Goal: Task Accomplishment & Management: Complete application form

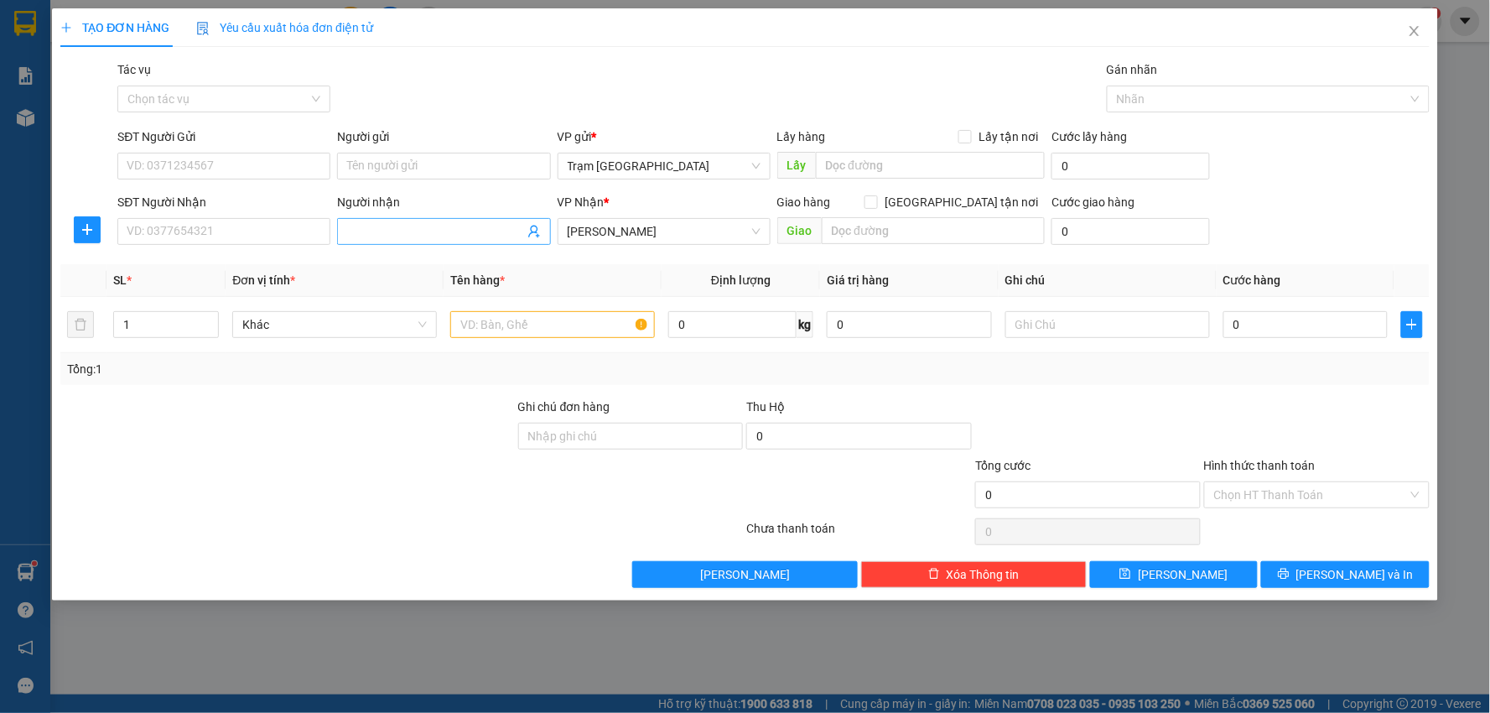
click at [436, 228] on input "Người nhận" at bounding box center [435, 231] width 176 height 18
click at [433, 233] on input "Người nhận" at bounding box center [435, 231] width 176 height 18
type input "[PERSON_NAME]"
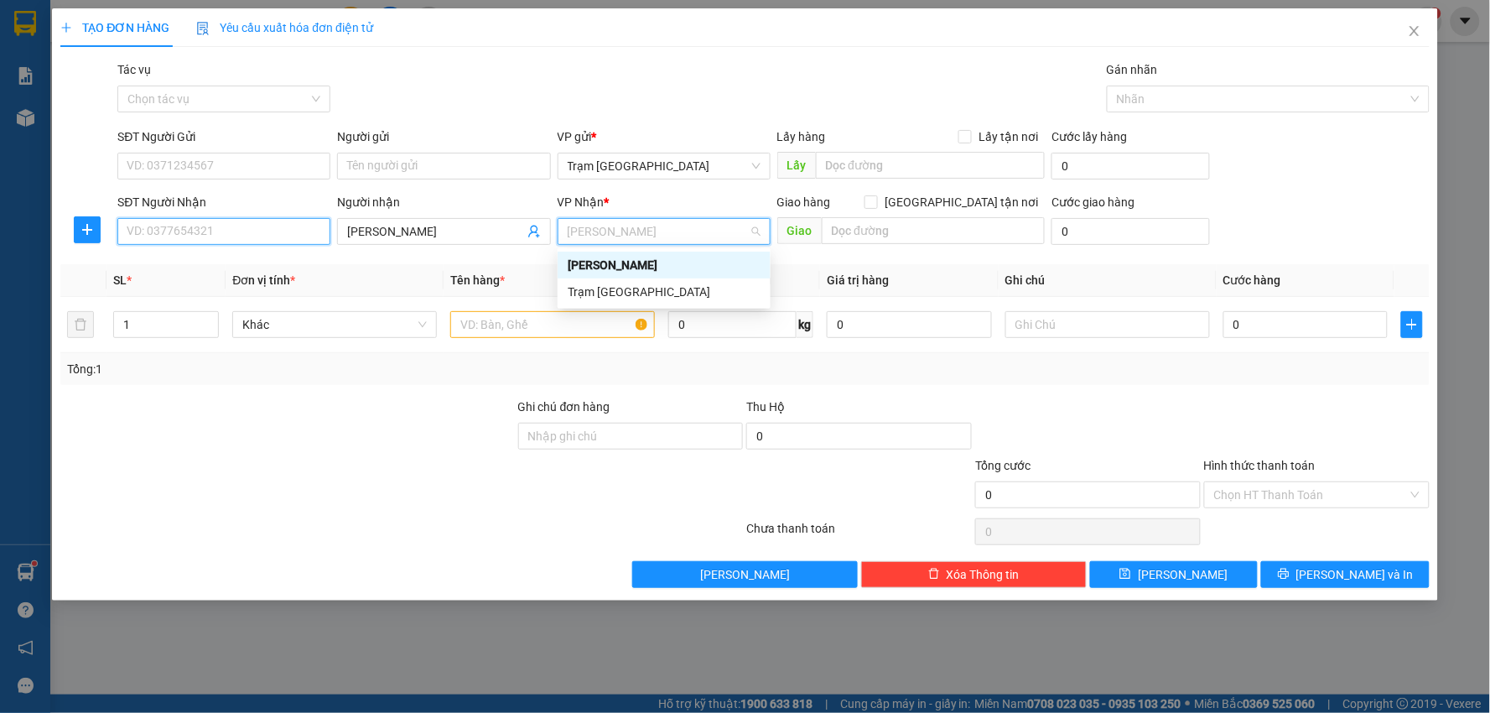
click at [278, 233] on input "SĐT Người Nhận" at bounding box center [223, 231] width 213 height 27
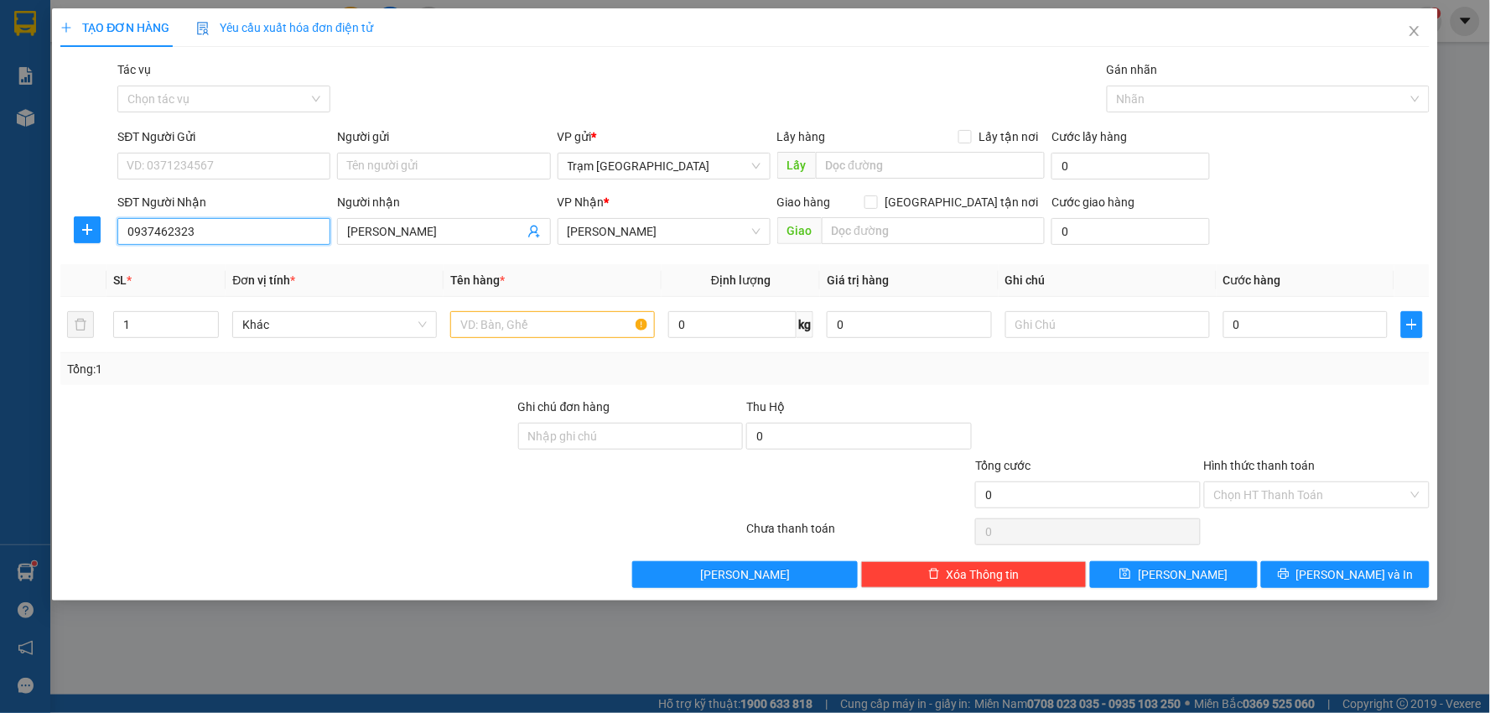
type input "0937462323"
click at [889, 232] on input "text" at bounding box center [934, 230] width 224 height 27
type input "KM 46"
click at [599, 323] on input "text" at bounding box center [552, 324] width 205 height 27
type input "hộp"
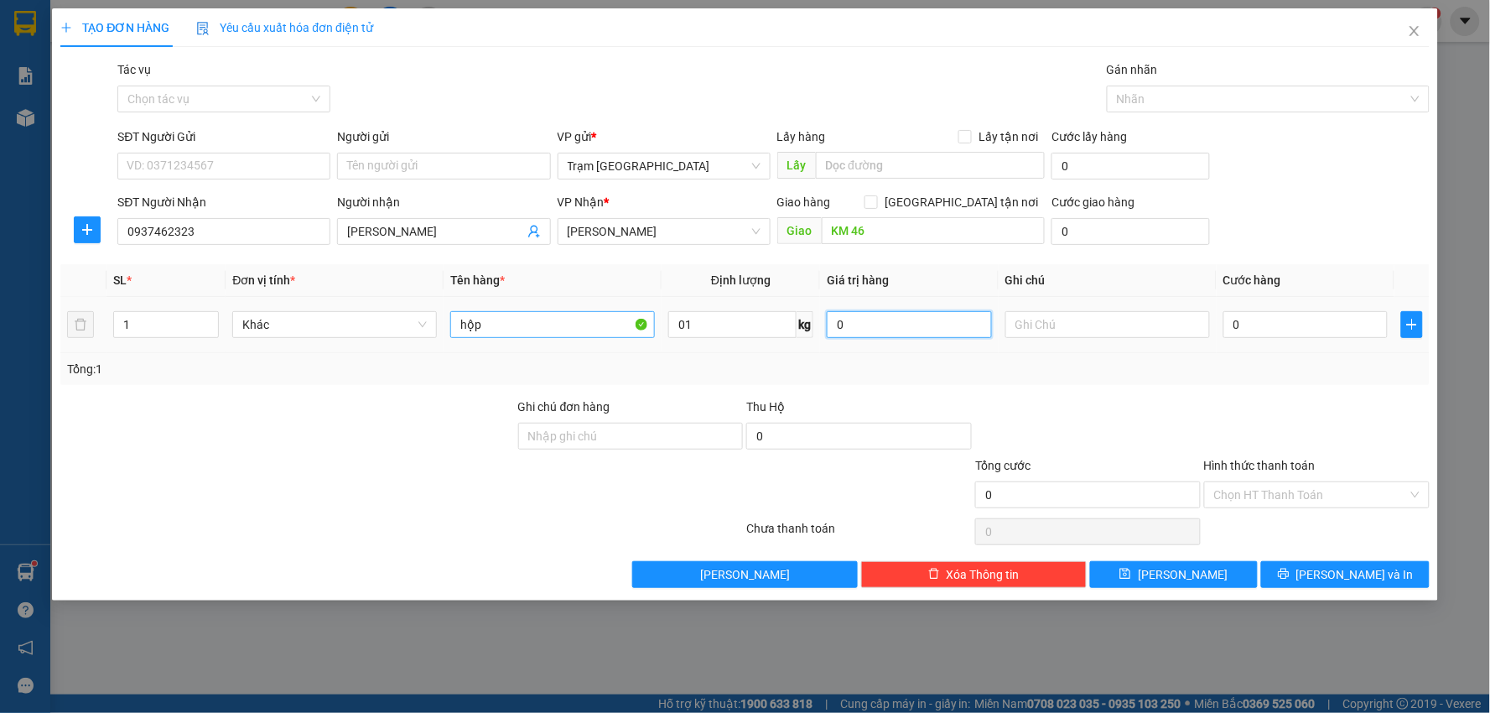
type input "1"
type input "003"
type input "3"
type input "0.030"
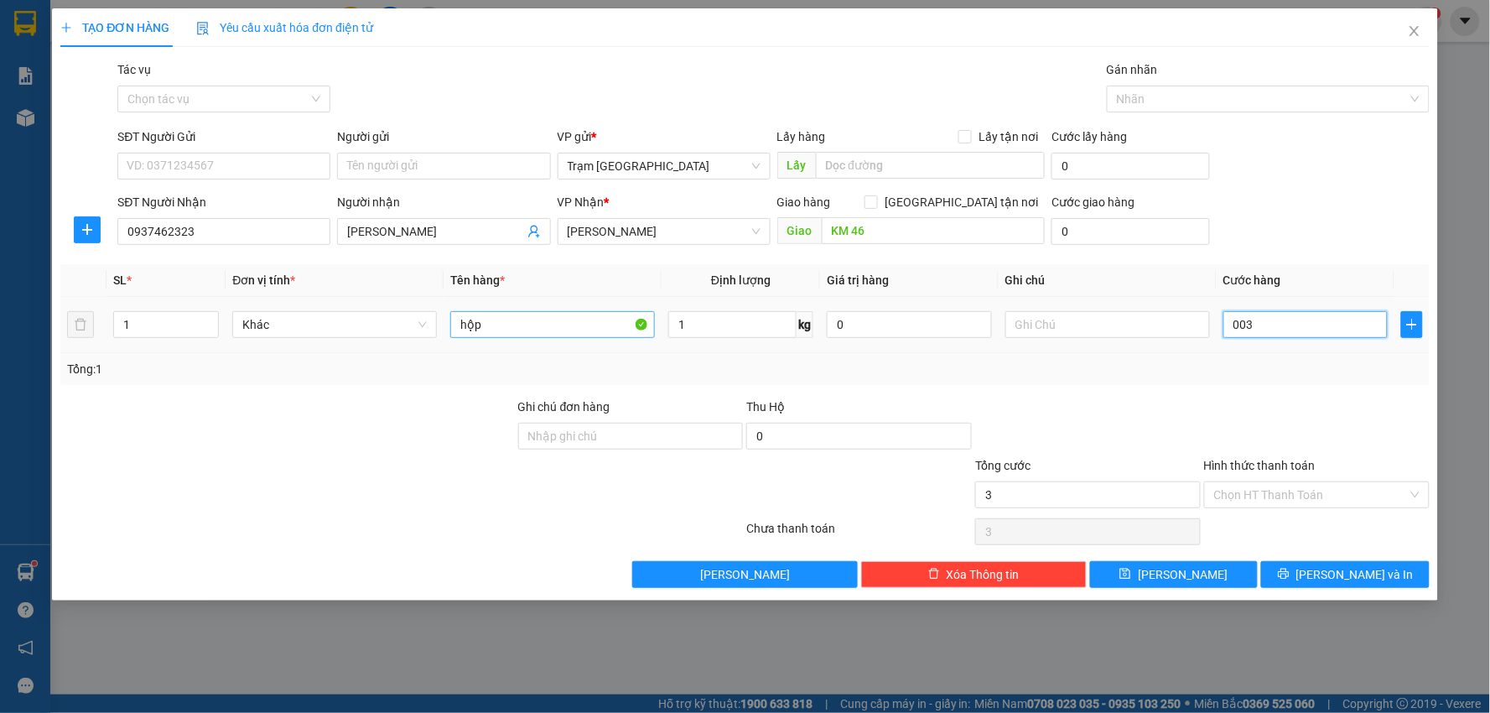
type input "30"
type input "30.000"
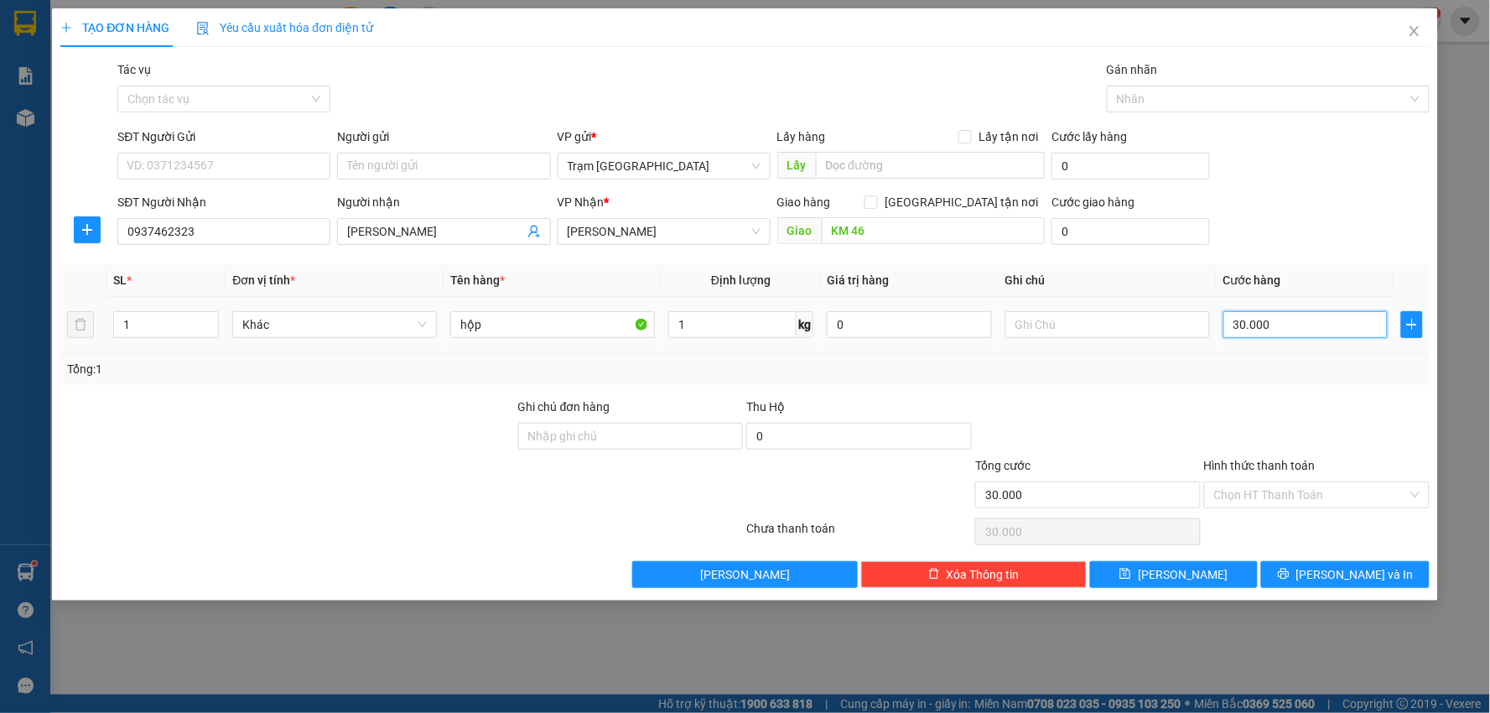
click at [1280, 321] on input "30.000" at bounding box center [1305, 324] width 165 height 27
type input "000.004"
type input "4"
type input "0.000.040"
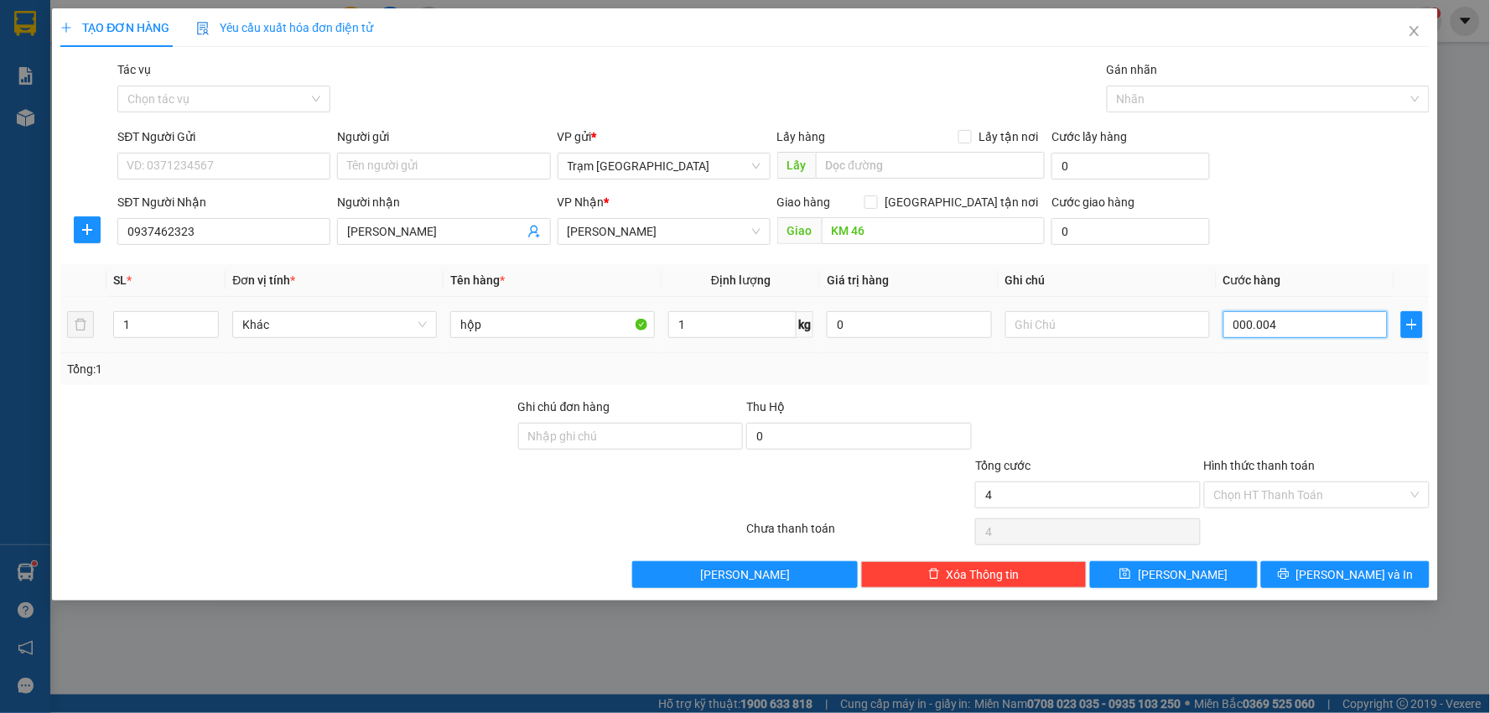
type input "40"
type input "40.000"
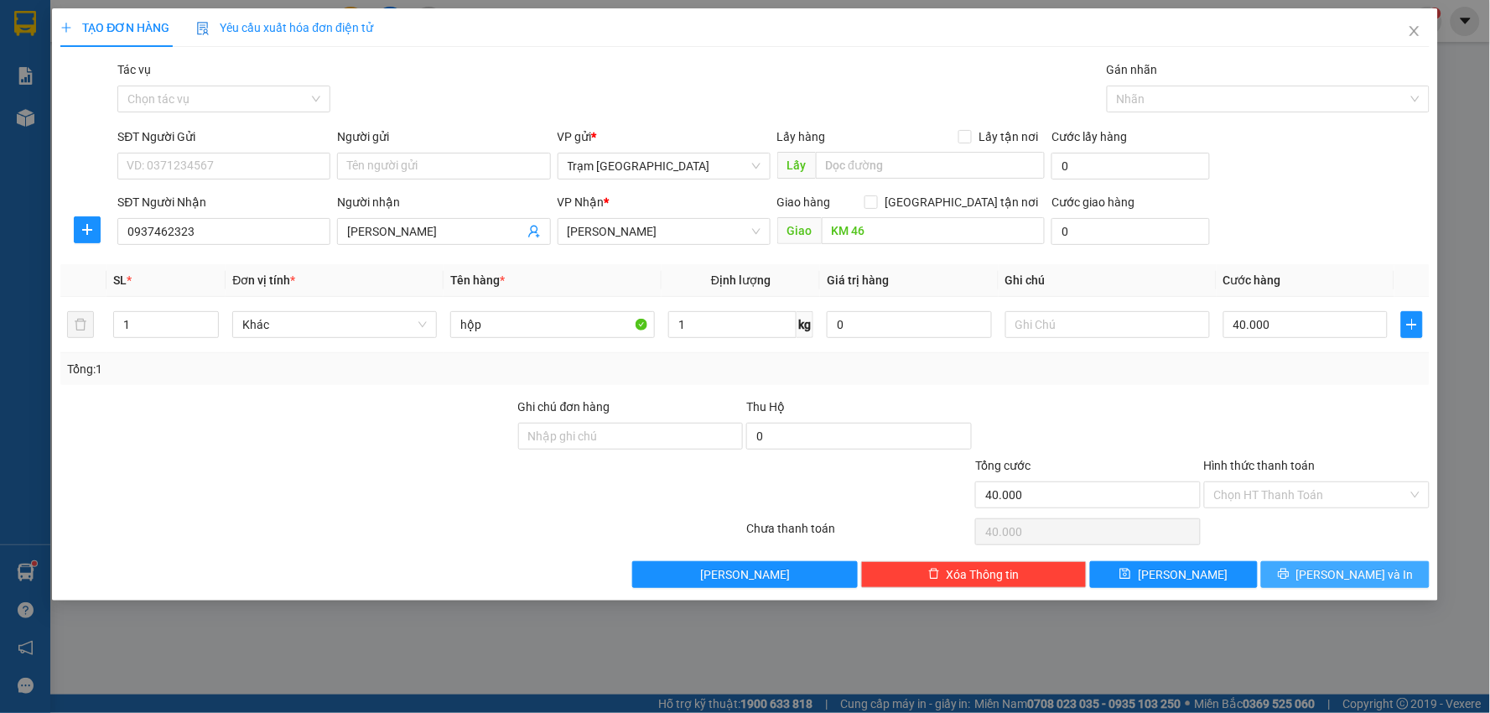
click at [1331, 580] on span "[PERSON_NAME] và In" at bounding box center [1354, 574] width 117 height 18
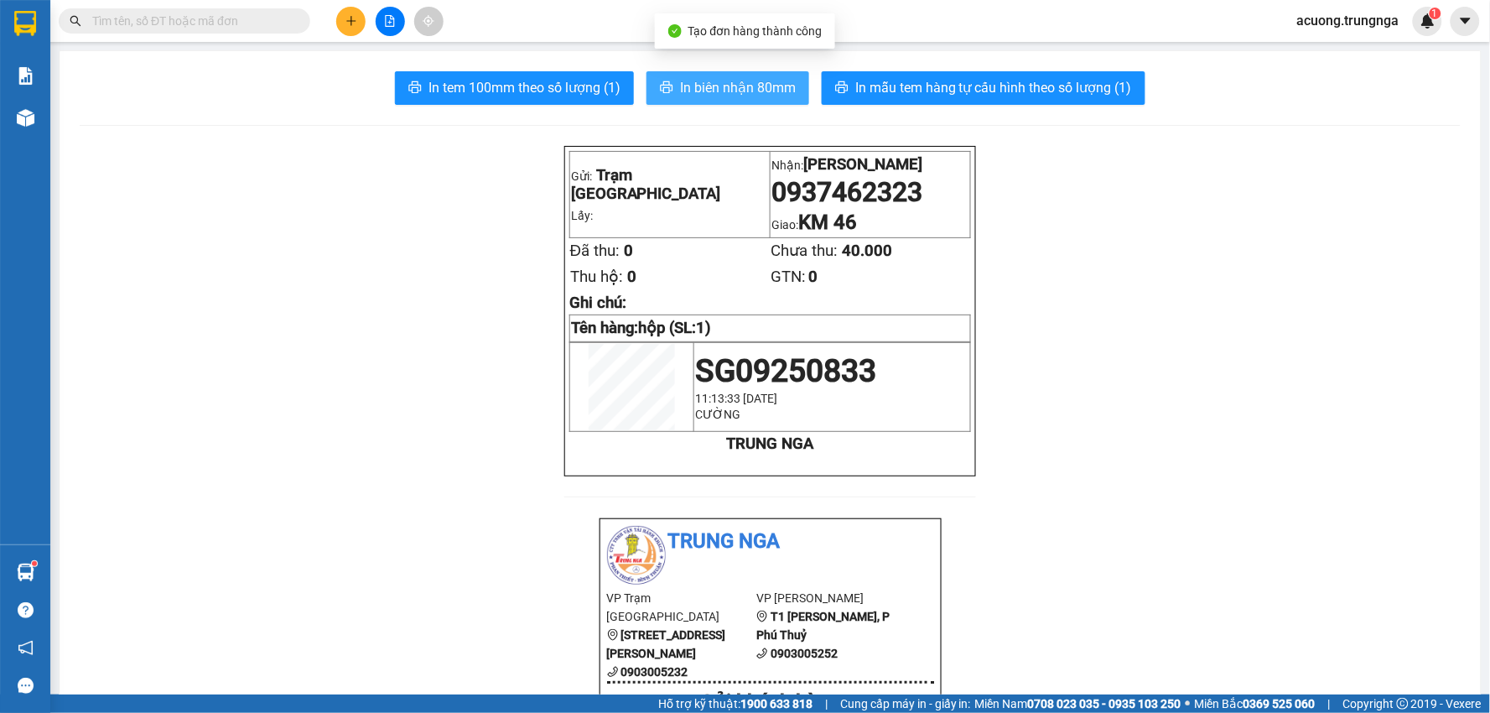
click at [756, 80] on span "In biên nhận 80mm" at bounding box center [738, 87] width 116 height 21
